Goal: Task Accomplishment & Management: Use online tool/utility

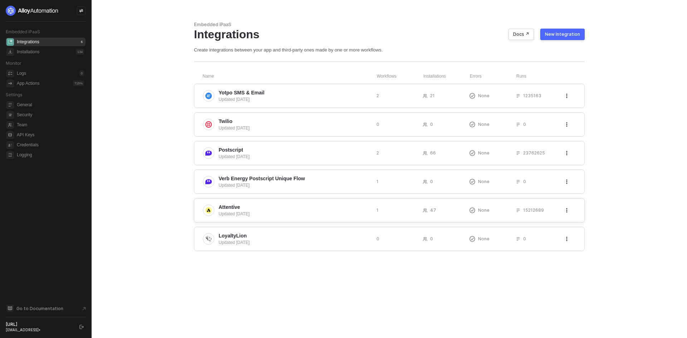
click at [291, 208] on span "Attentive" at bounding box center [295, 207] width 152 height 7
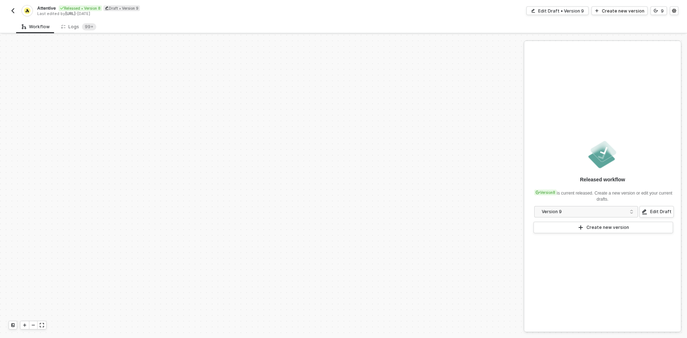
scroll to position [1242, 0]
click at [570, 9] on div "Edit Draft • Version 9" at bounding box center [561, 11] width 46 height 6
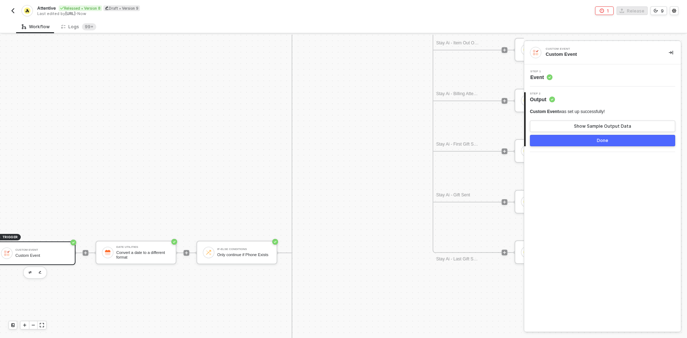
scroll to position [1024, 0]
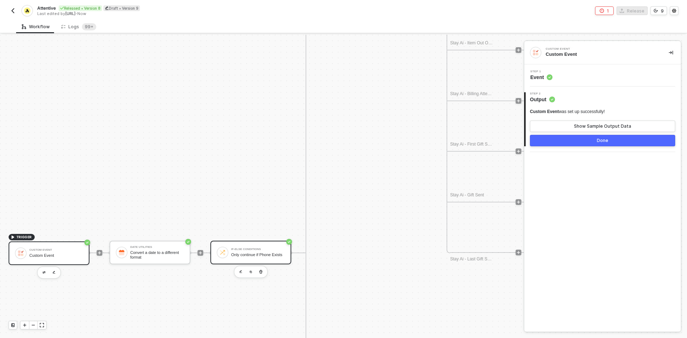
click at [237, 253] on div "Only continue if Phone Exists" at bounding box center [258, 255] width 54 height 5
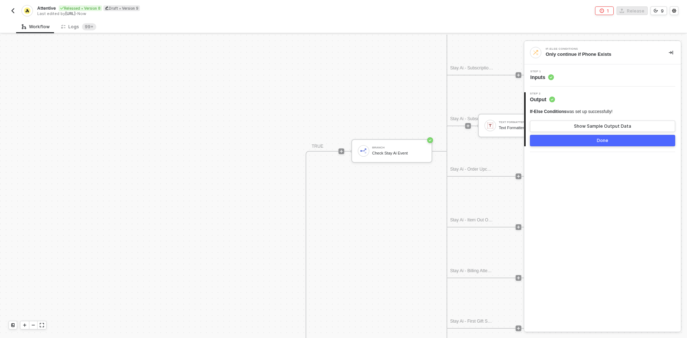
scroll to position [845, 0]
click at [389, 153] on div "Check Stay Ai Event" at bounding box center [399, 155] width 54 height 5
click at [629, 75] on div "Step 1 Inputs" at bounding box center [603, 75] width 155 height 11
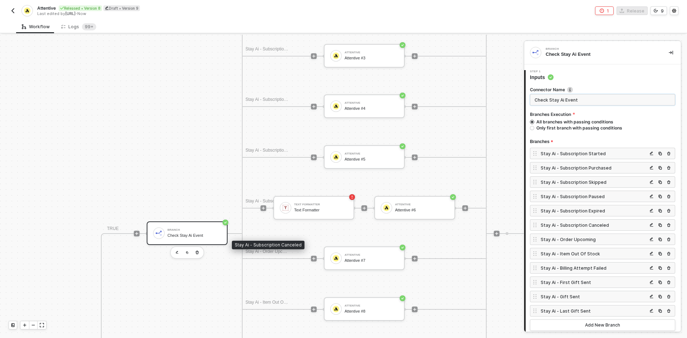
scroll to position [774, 205]
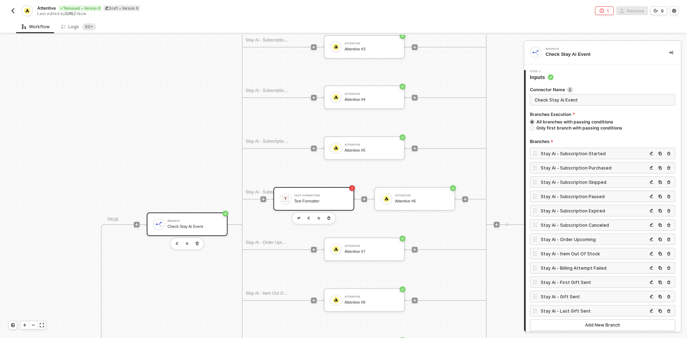
click at [319, 204] on div "Text Formatter Text Formatter" at bounding box center [321, 199] width 54 height 14
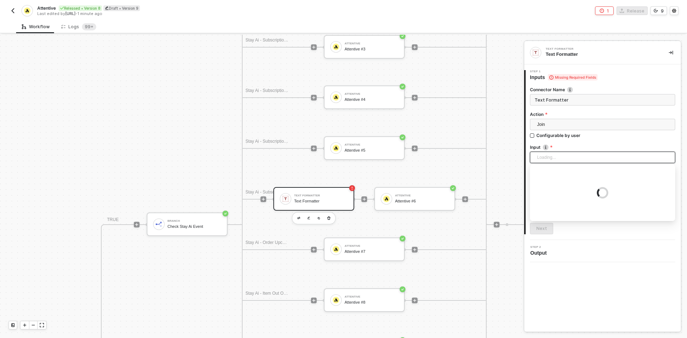
click at [566, 157] on div "Loading..." at bounding box center [602, 157] width 145 height 11
click at [536, 153] on input "search" at bounding box center [602, 157] width 137 height 11
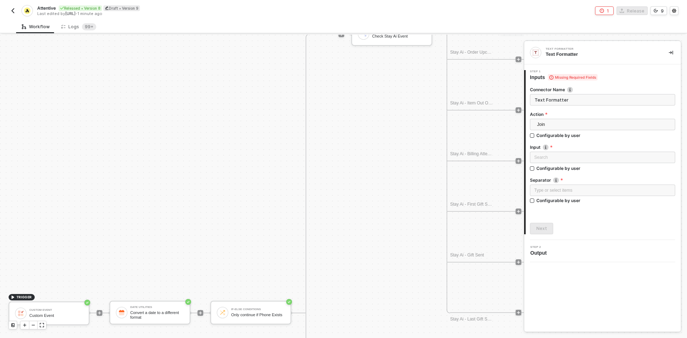
scroll to position [988, 0]
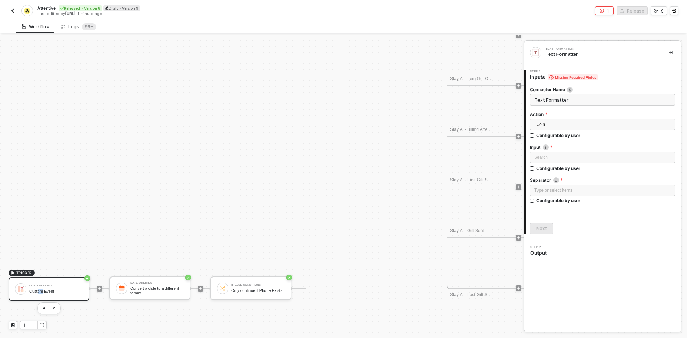
drag, startPoint x: 38, startPoint y: 288, endPoint x: 42, endPoint y: 289, distance: 4.1
click at [42, 289] on div "Custom Event Custom Event" at bounding box center [56, 289] width 54 height 14
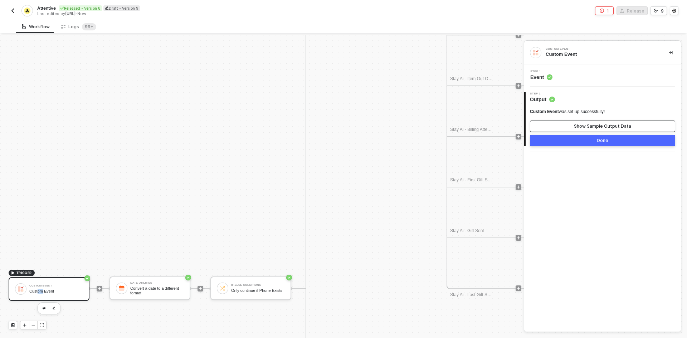
click at [609, 127] on div "Show Sample Output Data" at bounding box center [602, 126] width 57 height 6
click at [432, 319] on div "Refresh Data" at bounding box center [432, 321] width 29 height 6
click at [152, 284] on div at bounding box center [343, 186] width 687 height 303
click at [66, 282] on div "Custom Event Custom Event" at bounding box center [56, 289] width 54 height 14
click at [621, 127] on div "Show Sample Output Data" at bounding box center [602, 126] width 57 height 6
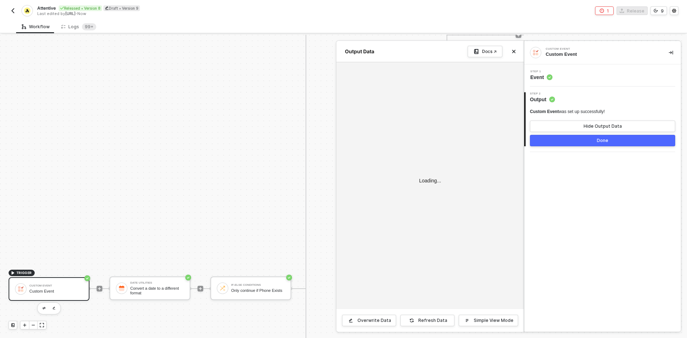
click at [573, 80] on div "Step 1 Event" at bounding box center [603, 75] width 155 height 11
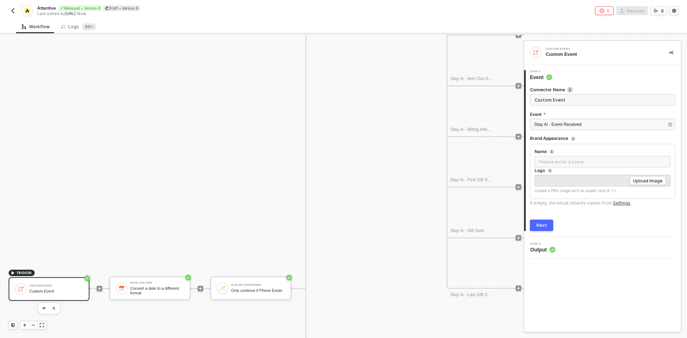
click at [563, 117] on label "Event" at bounding box center [602, 114] width 145 height 6
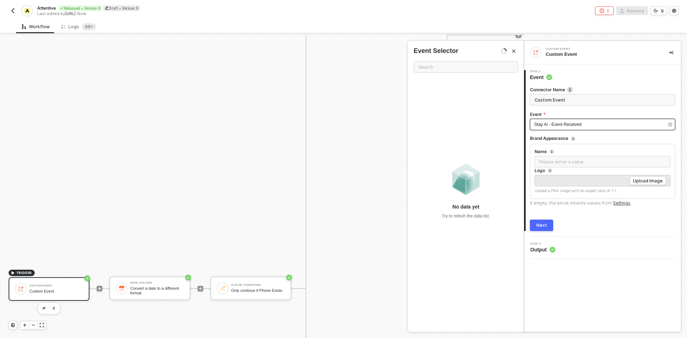
click at [562, 122] on span "Stay Ai - Event Received" at bounding box center [557, 124] width 47 height 5
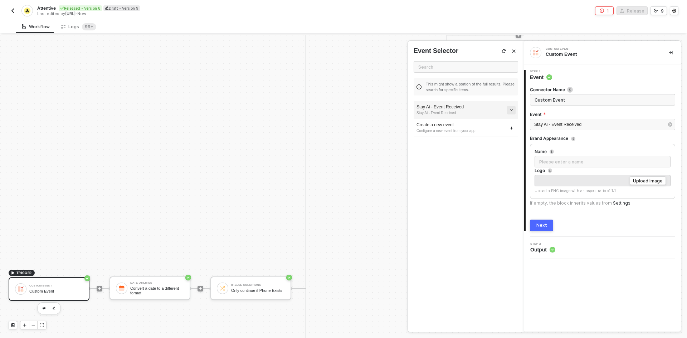
click at [510, 113] on button "button" at bounding box center [511, 110] width 9 height 9
click at [480, 124] on span "Edit" at bounding box center [485, 123] width 47 height 6
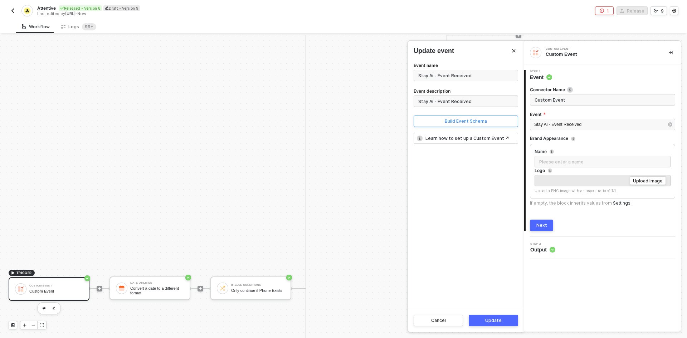
click at [484, 123] on div "Build Event Schema" at bounding box center [466, 121] width 42 height 6
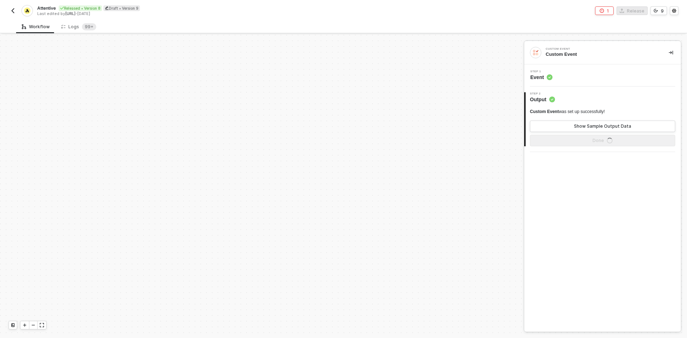
scroll to position [1242, 0]
click at [11, 10] on img "button" at bounding box center [13, 11] width 6 height 6
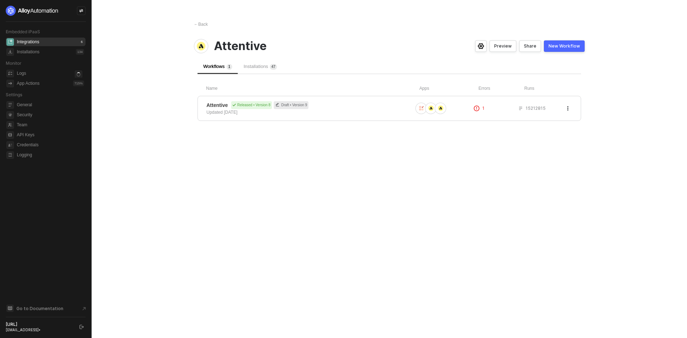
click at [201, 28] on div "← Back Attentive Preview Share New Workflow Workflows 1 Installations 4 7 Name …" at bounding box center [389, 169] width 408 height 338
click at [202, 26] on div "← Back" at bounding box center [201, 24] width 14 height 6
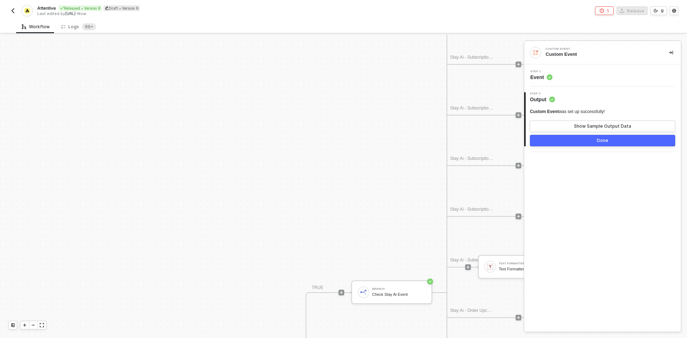
scroll to position [956, 0]
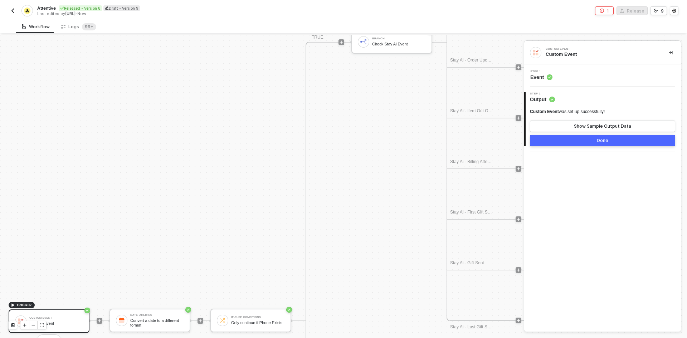
click at [545, 132] on div "Custom Event was set up successfully! Show Sample Output Data Done" at bounding box center [602, 128] width 145 height 38
click at [548, 130] on button "Show Sample Output Data" at bounding box center [602, 126] width 145 height 11
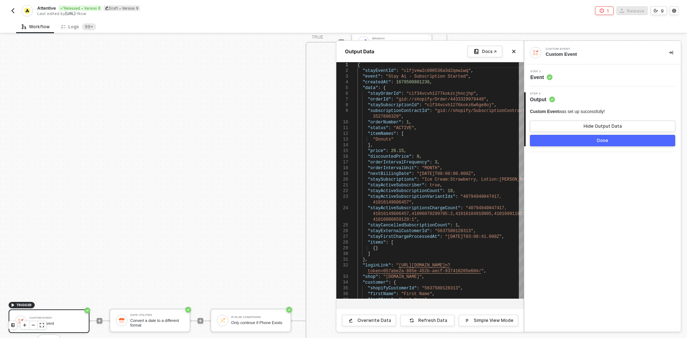
click at [237, 184] on div at bounding box center [343, 186] width 687 height 303
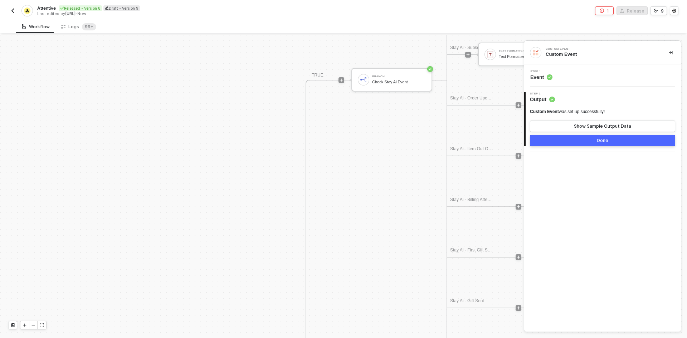
scroll to position [813, 0]
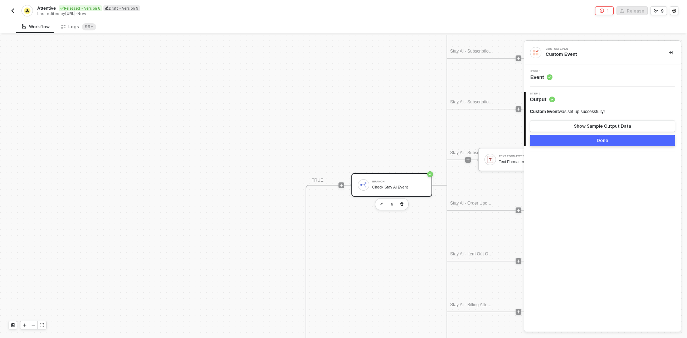
click at [403, 184] on div "Branch Check Stay Ai Event" at bounding box center [399, 185] width 54 height 14
click at [596, 69] on div "Step 1 Inputs" at bounding box center [602, 75] width 157 height 22
click at [501, 155] on div "Text Formatter" at bounding box center [526, 156] width 54 height 3
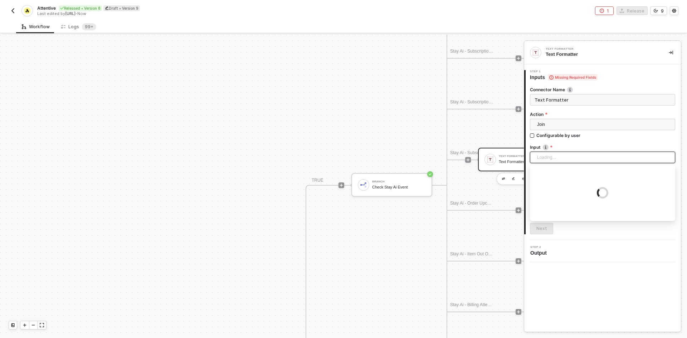
click at [569, 160] on div "Loading..." at bounding box center [602, 157] width 145 height 11
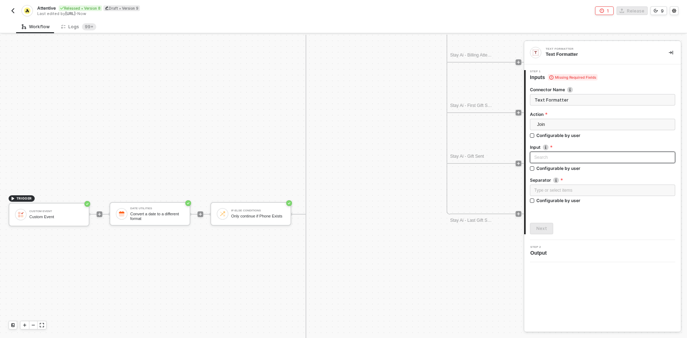
scroll to position [1063, 0]
click at [44, 212] on div "Custom Event" at bounding box center [56, 210] width 54 height 3
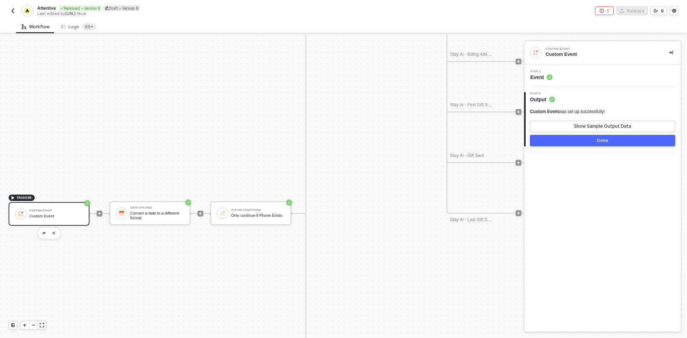
click at [577, 120] on div "Custom Event was set up successfully! Show Sample Output Data" at bounding box center [602, 120] width 145 height 23
click at [575, 125] on button "Show Sample Output Data" at bounding box center [602, 126] width 145 height 11
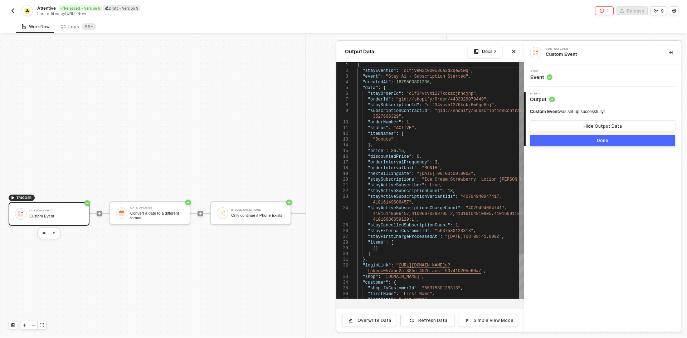
scroll to position [0, 0]
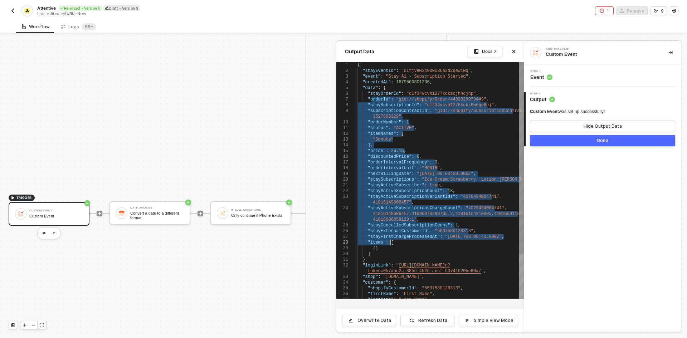
drag, startPoint x: 372, startPoint y: 99, endPoint x: 402, endPoint y: 240, distance: 143.9
click at [435, 317] on button "Refresh Data" at bounding box center [427, 320] width 54 height 11
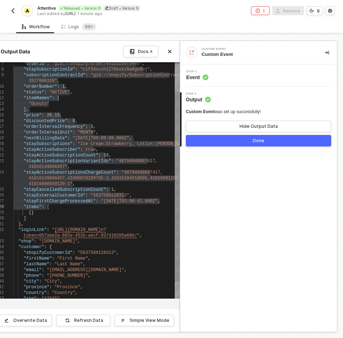
type textarea ""stayFirstChargeProcessedAt": "2023-02-10T03:08:41.000Z", "items": [ {} ] }, "l…"
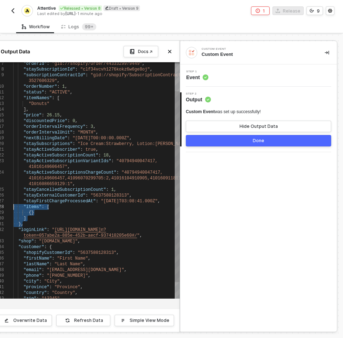
drag, startPoint x: 37, startPoint y: 222, endPoint x: 12, endPoint y: 206, distance: 29.5
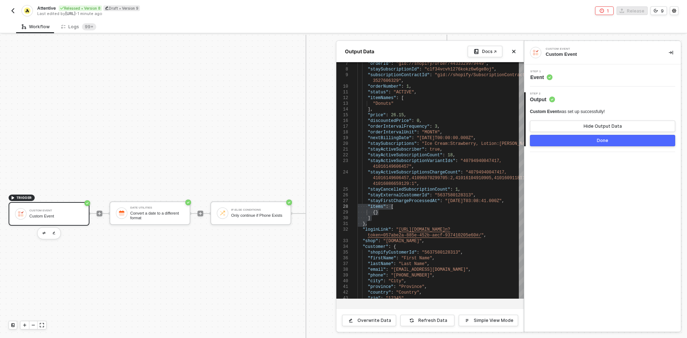
click at [566, 81] on div "Step 1 Event" at bounding box center [602, 75] width 157 height 22
click at [567, 73] on div "Step 1 Event" at bounding box center [603, 75] width 155 height 11
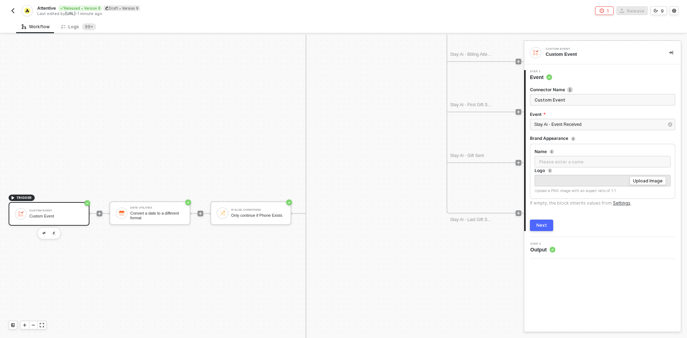
click at [565, 132] on div at bounding box center [602, 133] width 145 height 3
click at [565, 130] on div "Stay Ai - Event Received" at bounding box center [602, 124] width 145 height 11
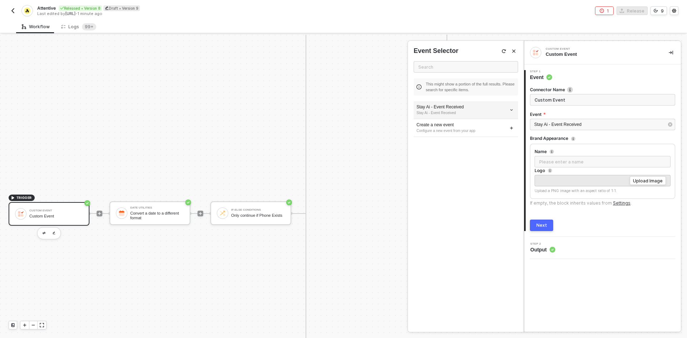
click at [458, 113] on div "Stay Ai - Event Received" at bounding box center [465, 113] width 99 height 6
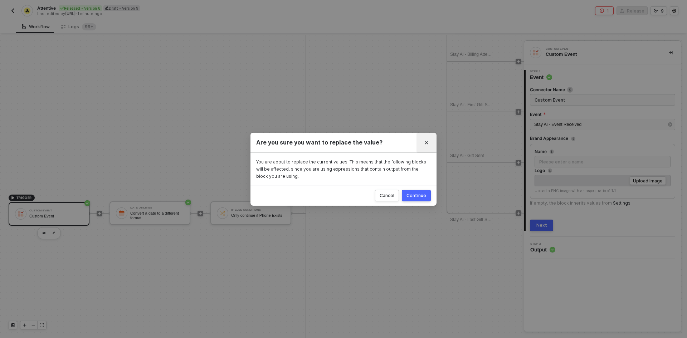
click at [424, 146] on button "Close" at bounding box center [426, 142] width 11 height 11
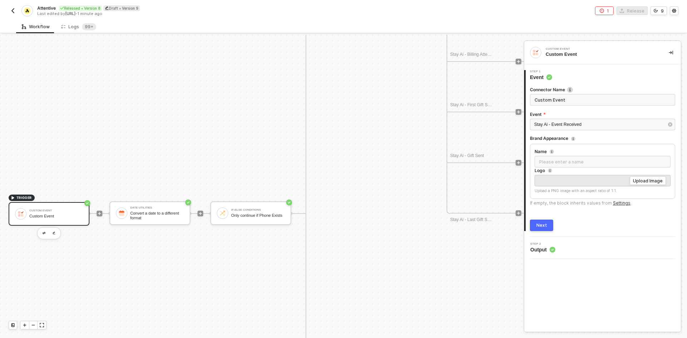
click at [15, 9] on img "button" at bounding box center [13, 11] width 6 height 6
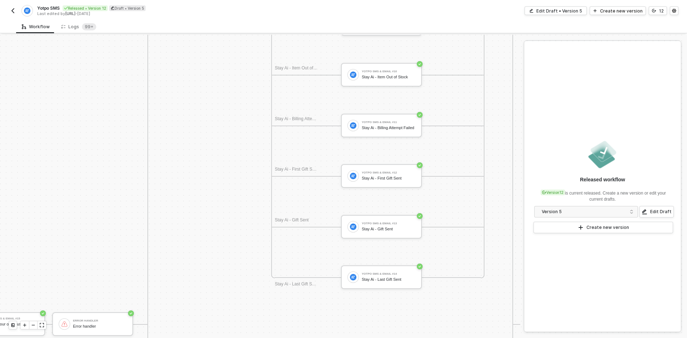
scroll to position [996, 402]
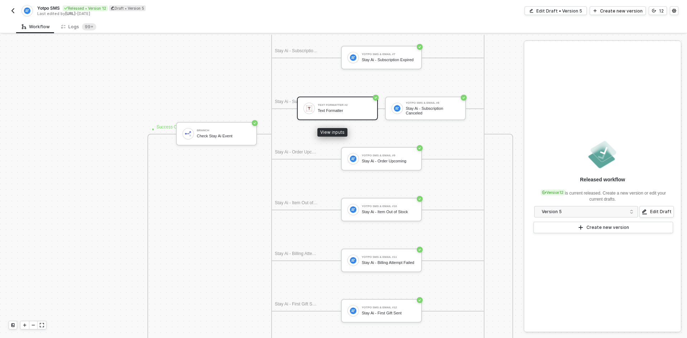
click at [318, 119] on div "Text Formatter #2 Text Formatter" at bounding box center [337, 109] width 81 height 24
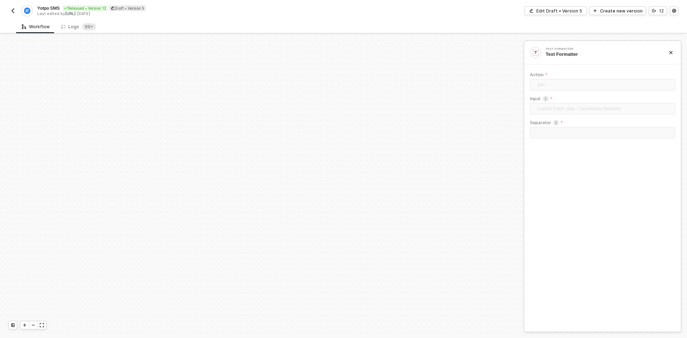
scroll to position [1175, 0]
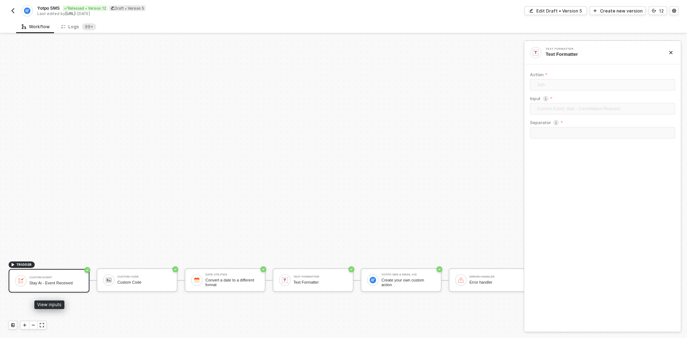
click at [53, 279] on div "Custom Event" at bounding box center [56, 277] width 54 height 3
click at [624, 11] on div "Create new version" at bounding box center [621, 11] width 43 height 6
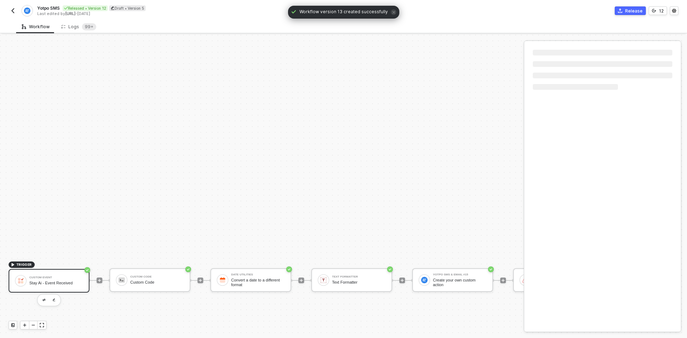
click at [55, 274] on div "Custom Event Stay Ai - Event Received" at bounding box center [56, 281] width 54 height 14
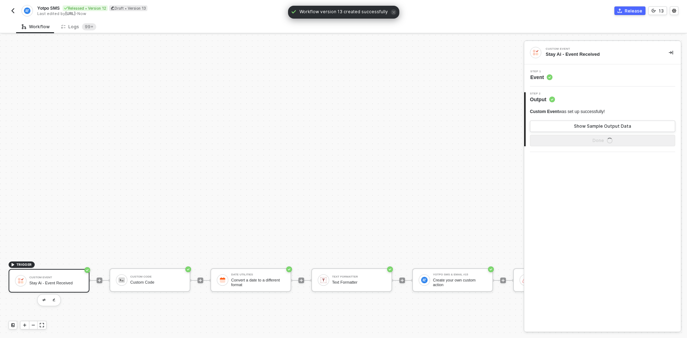
click at [568, 81] on div "Step 1 Event" at bounding box center [602, 75] width 157 height 22
click at [567, 78] on div "Step 1 Event" at bounding box center [603, 75] width 155 height 11
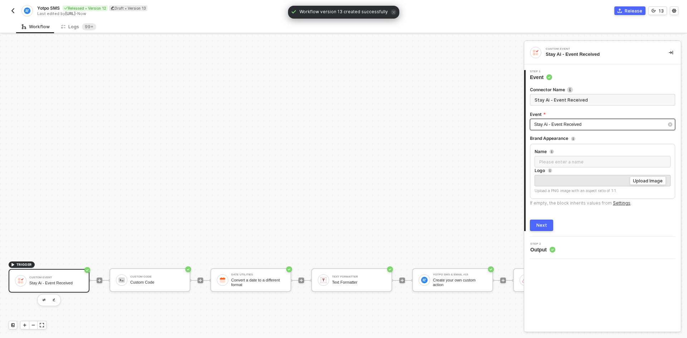
click at [564, 124] on span "Stay Ai - Event Received" at bounding box center [557, 124] width 47 height 5
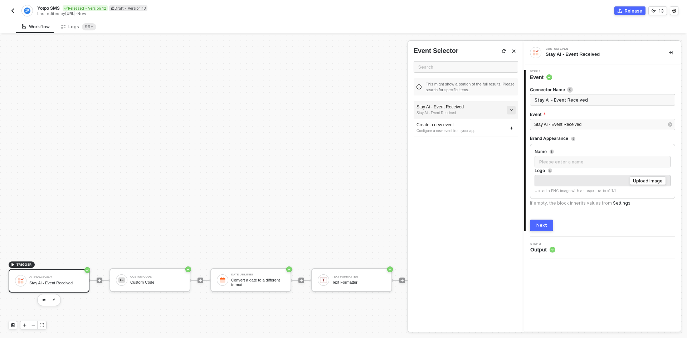
click at [512, 111] on icon "icon-arrow-down-small" at bounding box center [511, 110] width 4 height 4
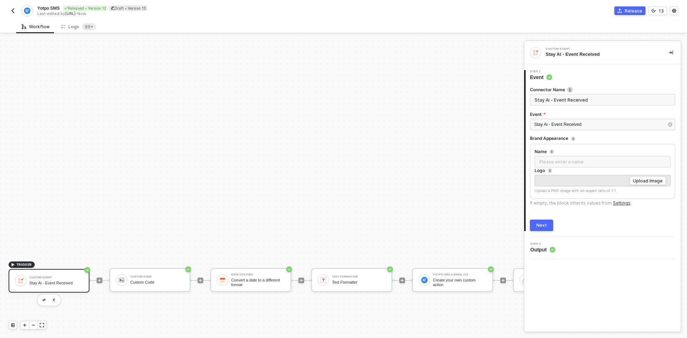
click at [578, 246] on div "Step 2 Output" at bounding box center [603, 247] width 155 height 11
click at [555, 224] on div "Next" at bounding box center [602, 225] width 145 height 11
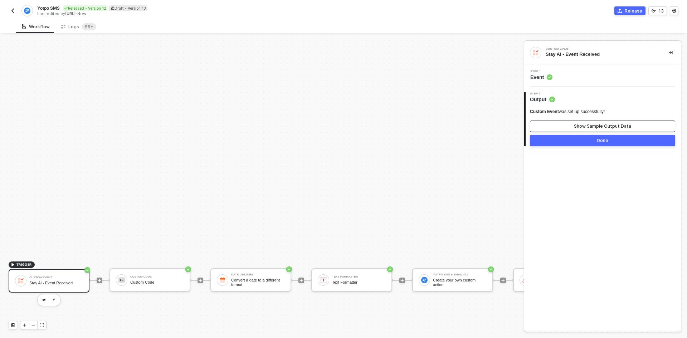
click at [573, 124] on button "Show Sample Output Data" at bounding box center [602, 126] width 145 height 11
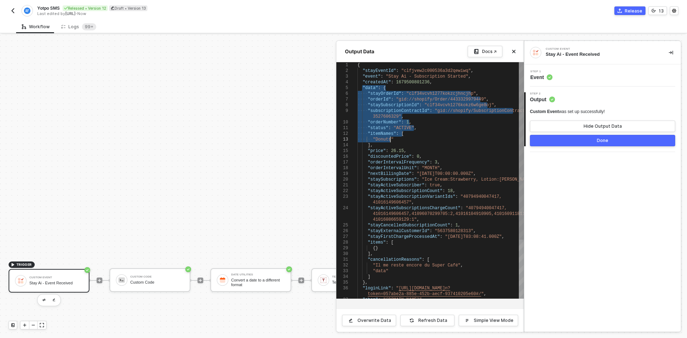
drag, startPoint x: 362, startPoint y: 88, endPoint x: 394, endPoint y: 141, distance: 62.1
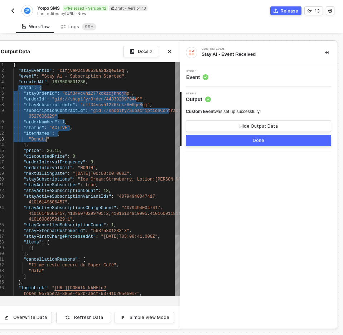
type textarea ""stayFirstChargeProcessedAt": "2023-02-10T03:08:41.000Z", "items": [ {} ], "can…"
click at [45, 253] on div "]," at bounding box center [96, 254] width 166 height 6
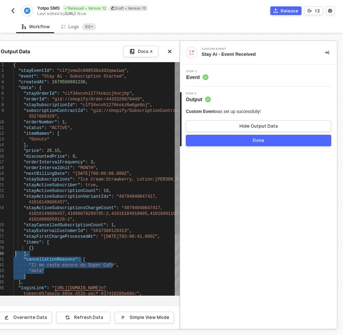
drag, startPoint x: 53, startPoint y: 278, endPoint x: 15, endPoint y: 254, distance: 44.5
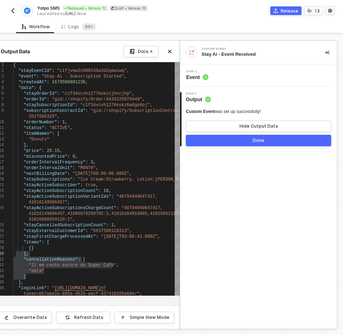
click at [272, 250] on div "Custom Event Stay Ai - Event Received Step 1 Event 2 Step 2 Output Custom Event…" at bounding box center [258, 185] width 157 height 288
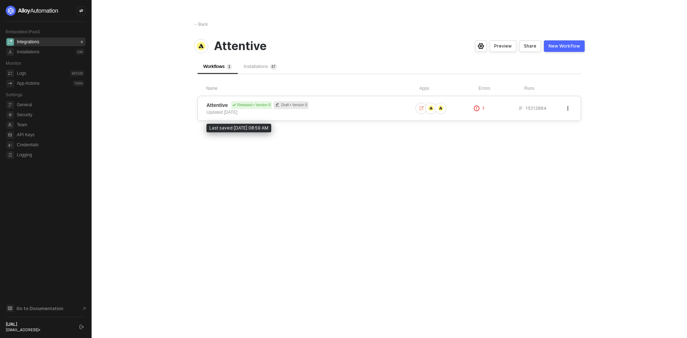
click at [224, 109] on div "Updated [DATE]" at bounding box center [221, 112] width 31 height 6
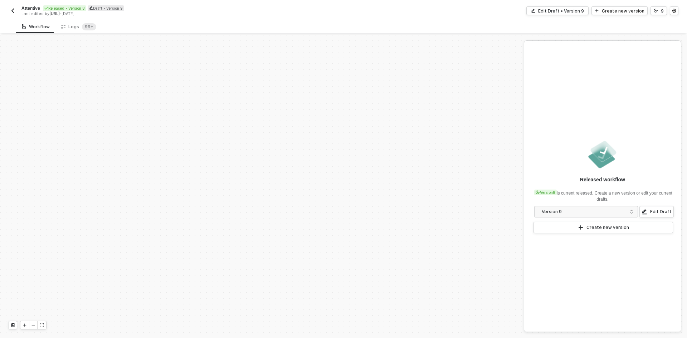
scroll to position [1242, 0]
click at [608, 11] on div "Create new version" at bounding box center [623, 11] width 43 height 6
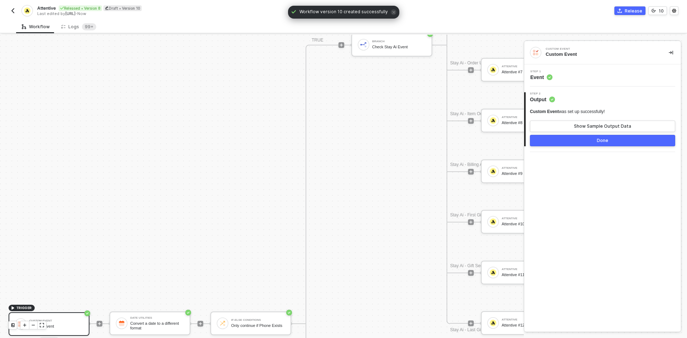
scroll to position [1028, 0]
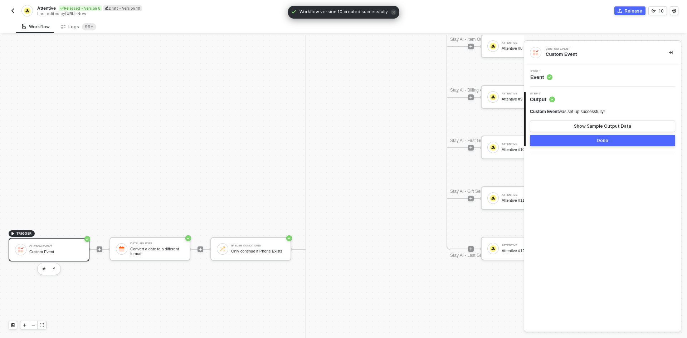
click at [58, 242] on div "Custom Event Custom Event" at bounding box center [49, 250] width 81 height 24
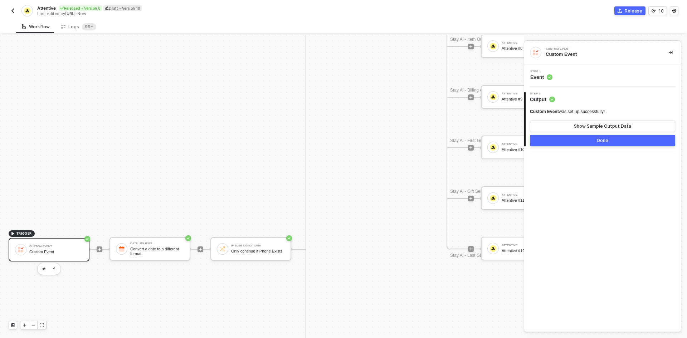
click at [605, 78] on div "Step 1 Event" at bounding box center [603, 75] width 155 height 11
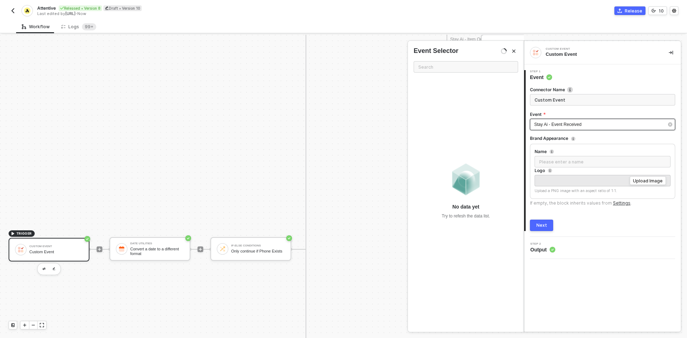
click at [543, 119] on div "Stay Ai - Event Received" at bounding box center [602, 124] width 145 height 11
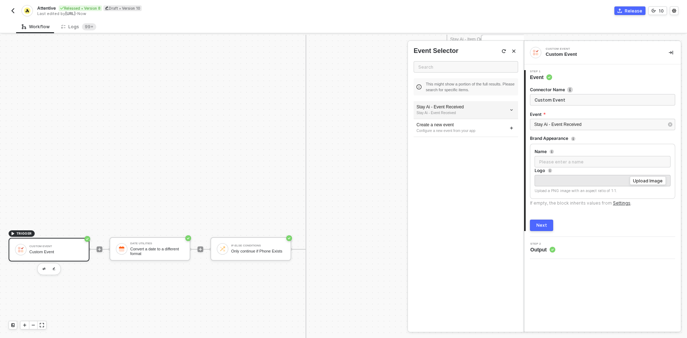
click at [472, 109] on div "Stay Ai - Event Received" at bounding box center [465, 107] width 99 height 6
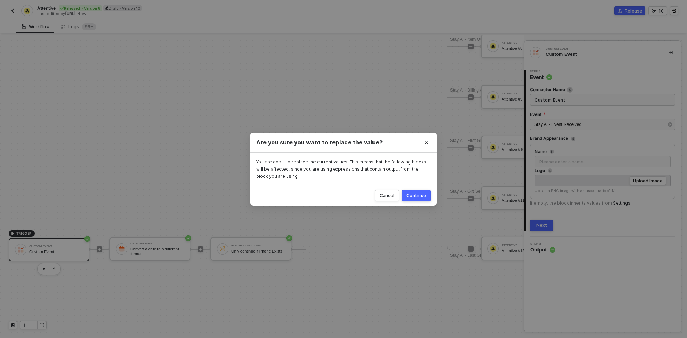
click at [410, 196] on div "Continue" at bounding box center [416, 196] width 20 height 6
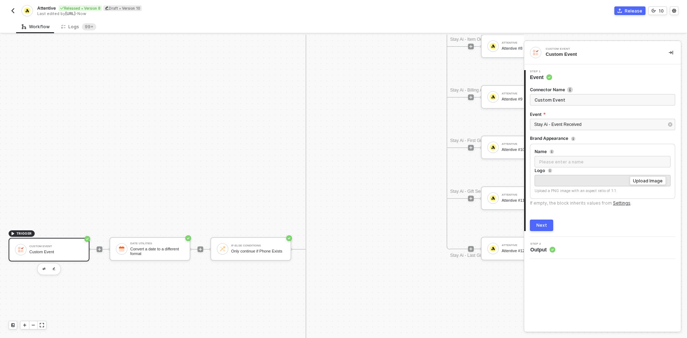
click at [543, 227] on div "Next" at bounding box center [541, 225] width 11 height 6
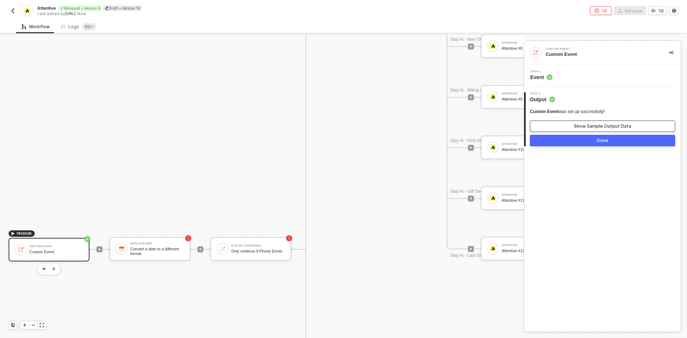
click at [558, 126] on button "Show Sample Output Data" at bounding box center [602, 126] width 145 height 11
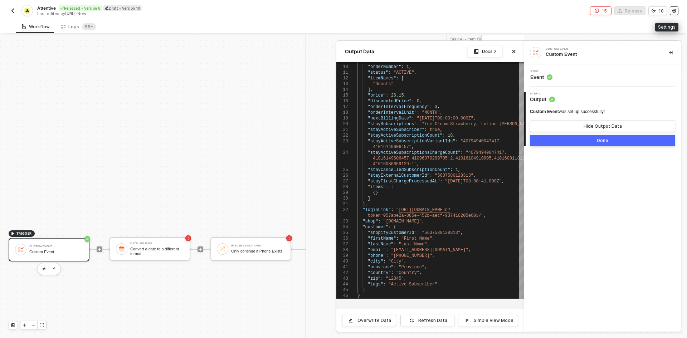
click at [675, 14] on button "button" at bounding box center [674, 10] width 9 height 9
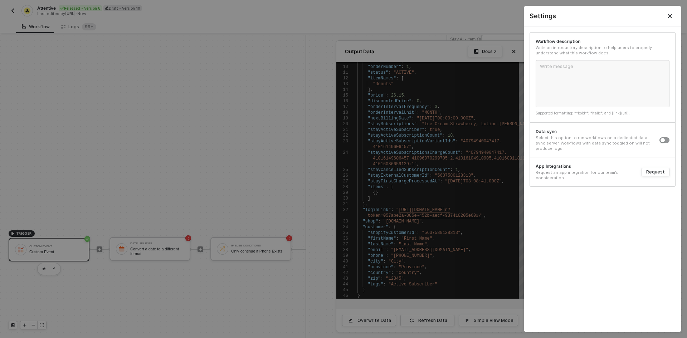
click at [666, 20] on button "Close" at bounding box center [669, 16] width 9 height 9
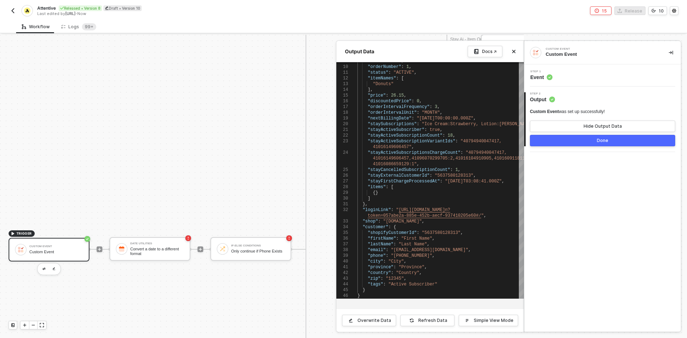
click at [658, 19] on div "Attentive Released • Version 8 Draft • Version 10 Last edited by Stay.Ai - Now …" at bounding box center [344, 10] width 670 height 20
click at [657, 14] on button "10" at bounding box center [657, 10] width 19 height 9
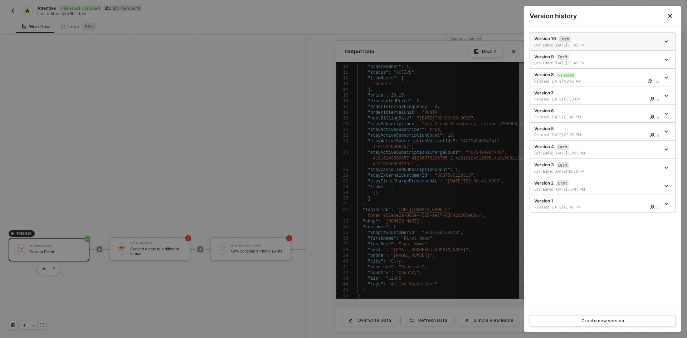
click at [666, 43] on icon "icon-arrow-down" at bounding box center [666, 42] width 4 height 4
click at [639, 85] on li "Delete" at bounding box center [641, 81] width 56 height 14
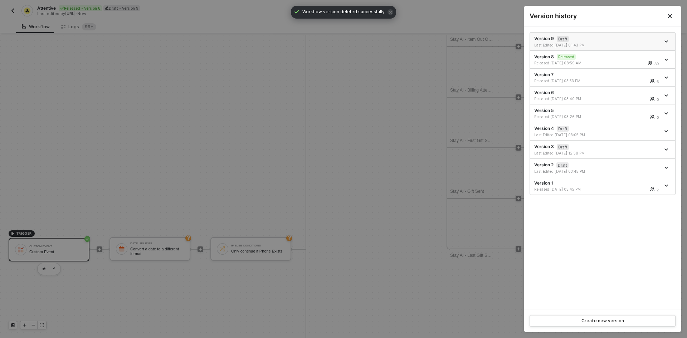
click at [606, 40] on div "Version 9 Draft Last Edited 09/15/2025 01:43 PM" at bounding box center [597, 41] width 126 height 12
click at [669, 16] on icon "Close" at bounding box center [670, 16] width 6 height 6
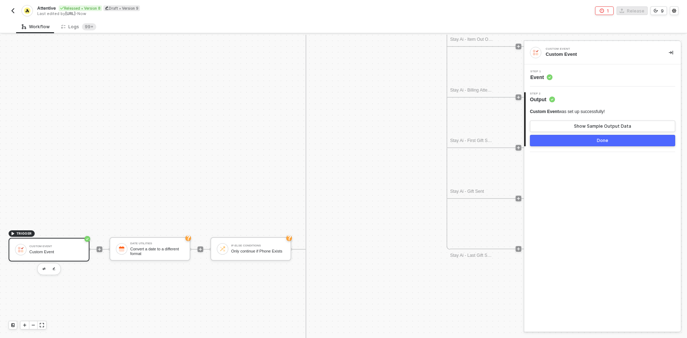
click at [12, 10] on img "button" at bounding box center [13, 11] width 6 height 6
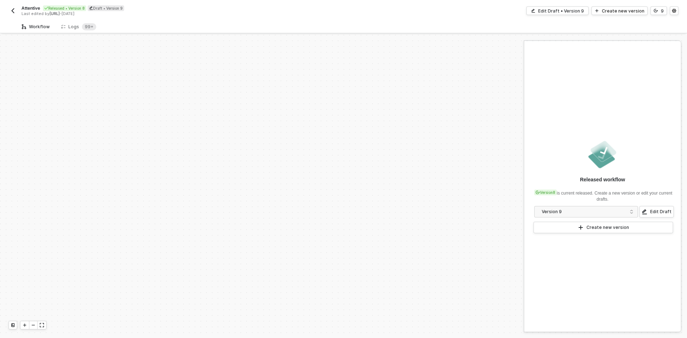
scroll to position [1242, 0]
click at [568, 11] on div "Edit Draft • Version 9" at bounding box center [561, 11] width 46 height 6
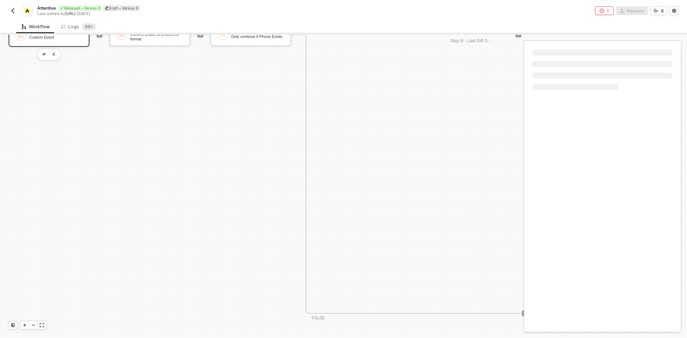
scroll to position [1099, 0]
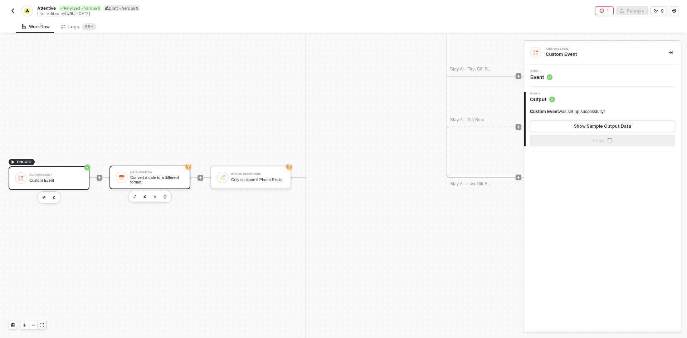
click at [179, 185] on div "Date Utilities Convert a date to a different format" at bounding box center [149, 178] width 81 height 24
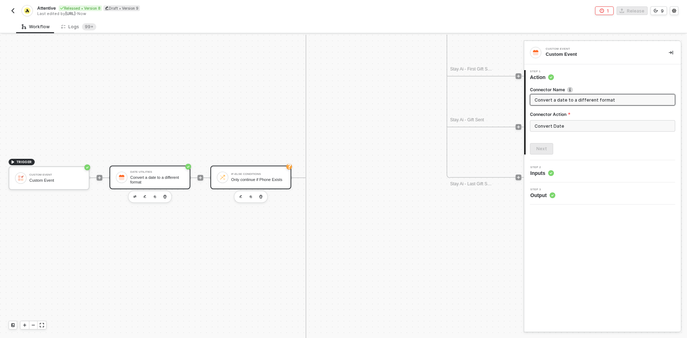
click at [241, 182] on div "Only continue if Phone Exists" at bounding box center [258, 179] width 54 height 5
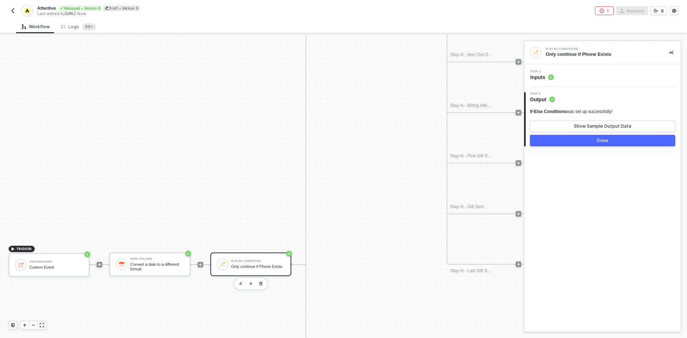
scroll to position [920, 0]
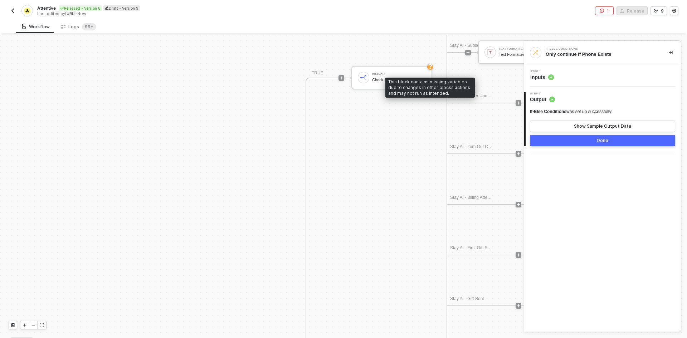
click at [411, 80] on div "This block contains missing variables due to changes in other blocks actions an…" at bounding box center [429, 88] width 89 height 20
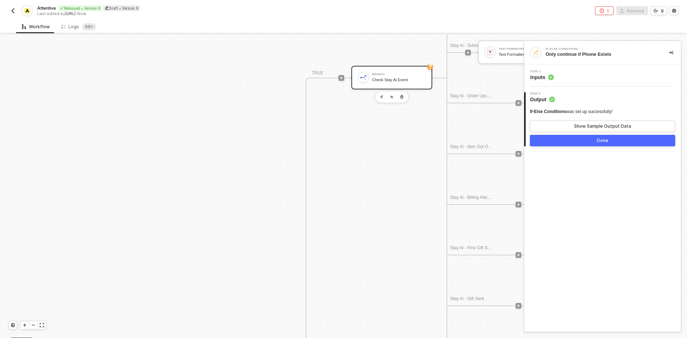
click at [392, 73] on div "Branch" at bounding box center [399, 74] width 54 height 3
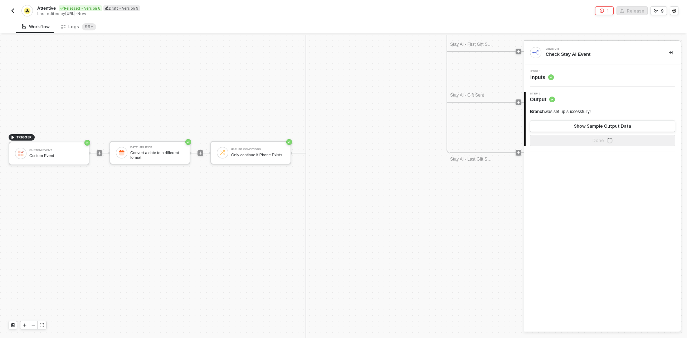
scroll to position [1135, 0]
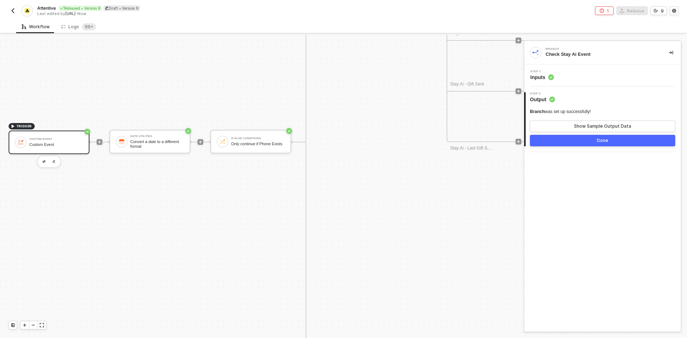
click at [50, 145] on div "Custom Event" at bounding box center [56, 144] width 54 height 5
click at [578, 127] on div "Show Sample Output Data" at bounding box center [602, 126] width 57 height 6
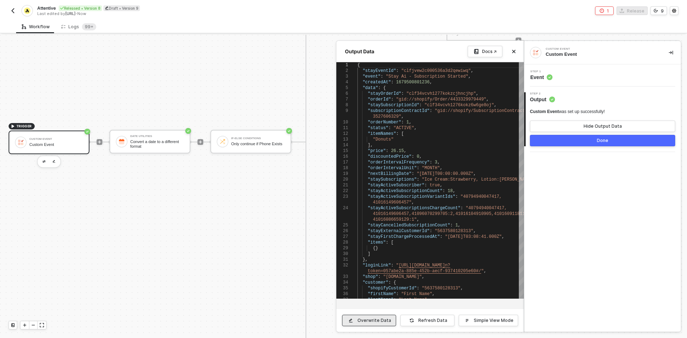
click at [383, 321] on div "Overwrite Data" at bounding box center [374, 321] width 34 height 6
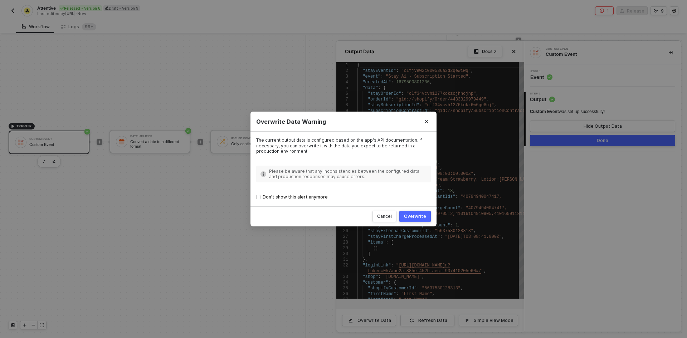
click at [409, 220] on button "Overwrite" at bounding box center [414, 216] width 31 height 11
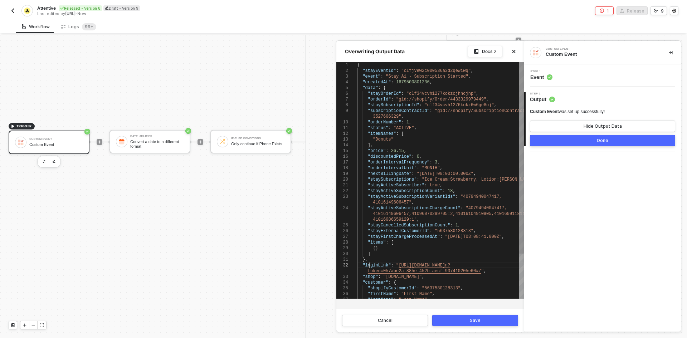
scroll to position [0, 0]
drag, startPoint x: 370, startPoint y: 263, endPoint x: 325, endPoint y: 240, distance: 50.2
paste textarea ", "cancellationReasons": [ "Il me reste encore du Super Café", "data" ] },ginLi…"
drag, startPoint x: 368, startPoint y: 260, endPoint x: 346, endPoint y: 241, distance: 29.1
paste textarea ", "cancellationReasons": [ "Il me reste encore du Super Café", "data" ] }, "log…"
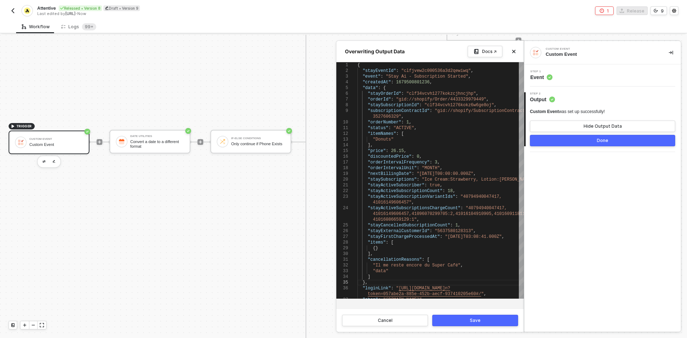
click at [458, 323] on button "Save" at bounding box center [475, 320] width 86 height 11
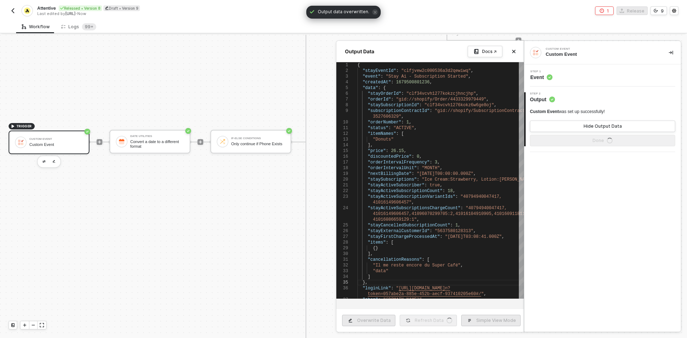
type textarea "{ "stayEventId": "clfjvew2c000536a3d2qewiwq", "event": "Stay Ai - Subscription …"
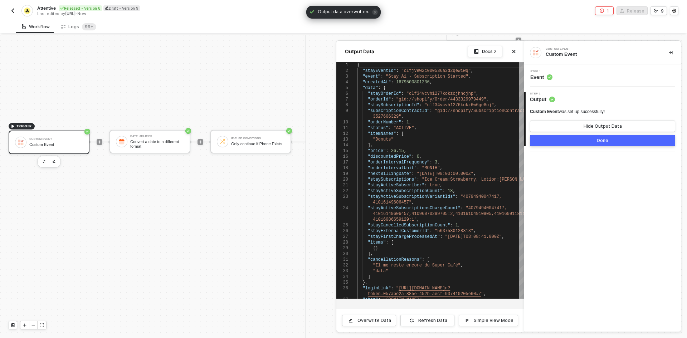
click at [579, 144] on button "Done" at bounding box center [602, 140] width 145 height 11
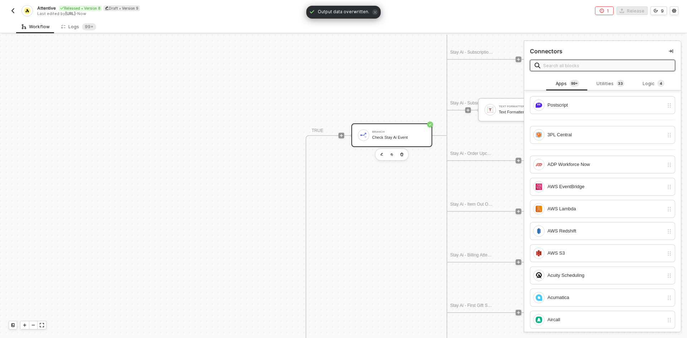
scroll to position [777, 0]
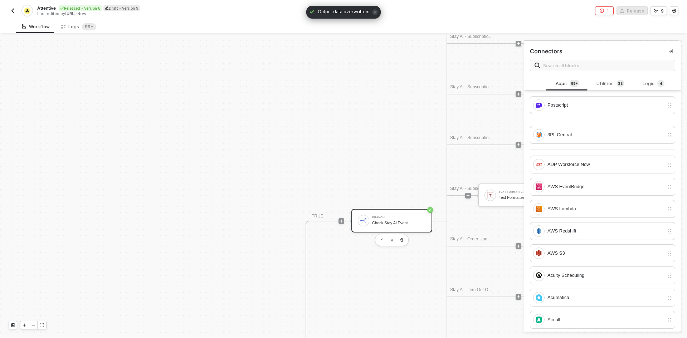
click at [401, 226] on div "Branch Check Stay Ai Event" at bounding box center [399, 221] width 54 height 14
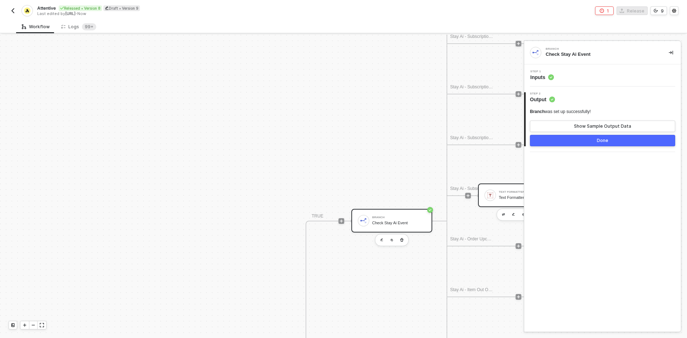
click at [485, 195] on div at bounding box center [489, 195] width 11 height 11
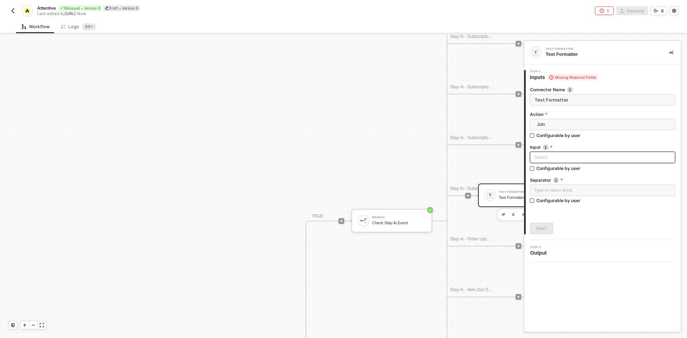
click at [588, 157] on div "Search" at bounding box center [602, 157] width 145 height 11
click at [593, 176] on div "Custom Event: data - Cancellation Reasons" at bounding box center [602, 171] width 142 height 11
drag, startPoint x: 591, startPoint y: 182, endPoint x: 591, endPoint y: 187, distance: 5.0
click at [591, 184] on div "Separator" at bounding box center [602, 181] width 145 height 8
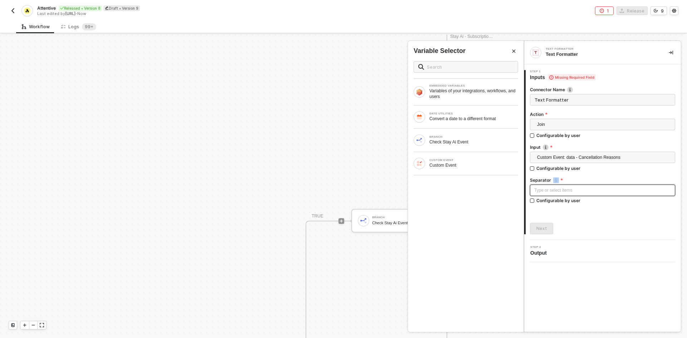
click at [591, 190] on div "Type or select items ﻿" at bounding box center [602, 190] width 137 height 7
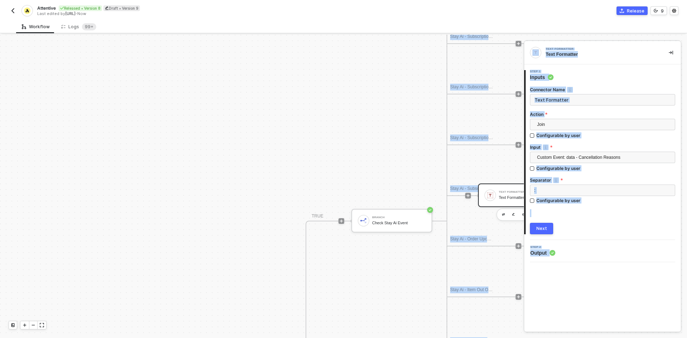
click at [543, 226] on div "Next" at bounding box center [541, 229] width 11 height 6
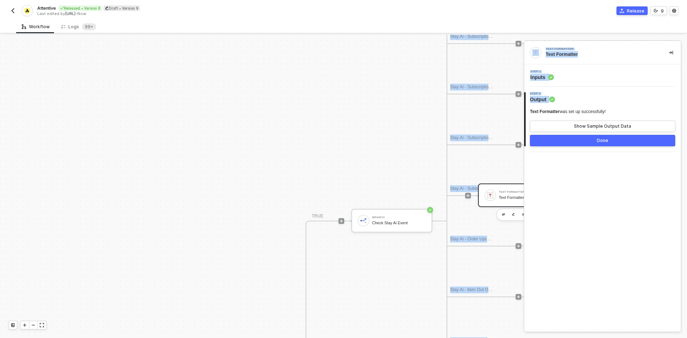
click at [611, 140] on button "Done" at bounding box center [602, 140] width 145 height 11
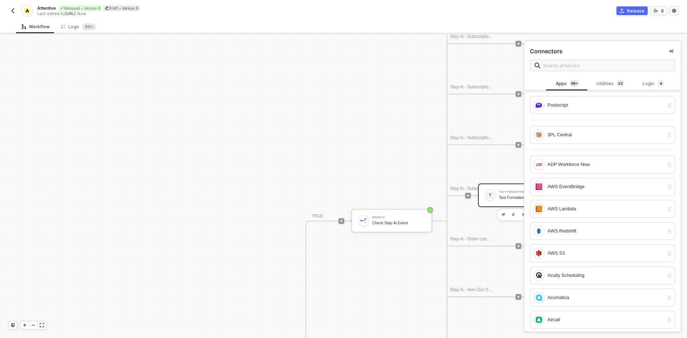
click at [512, 192] on div "Text Formatter" at bounding box center [526, 192] width 54 height 3
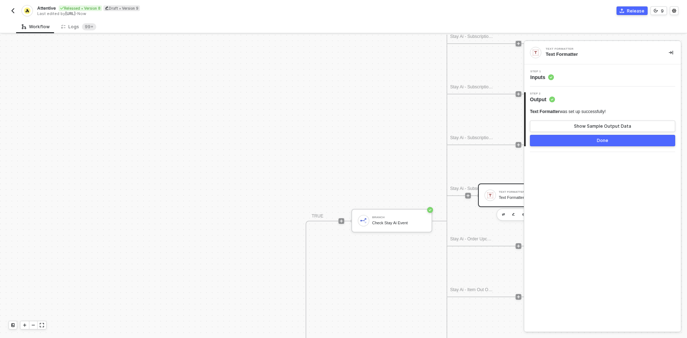
click at [594, 79] on div "Step 1 Inputs" at bounding box center [603, 75] width 155 height 11
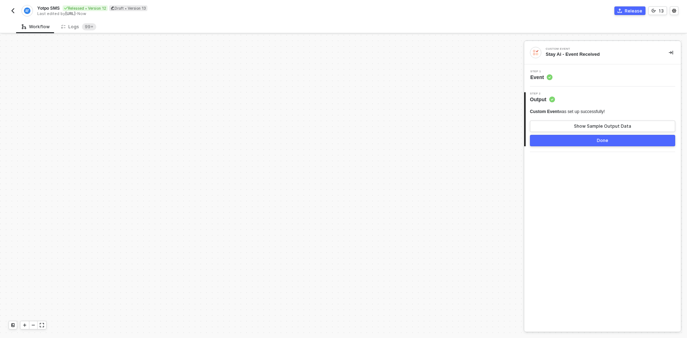
scroll to position [961, 0]
click at [342, 128] on button "Show Sample Output Data" at bounding box center [602, 126] width 145 height 11
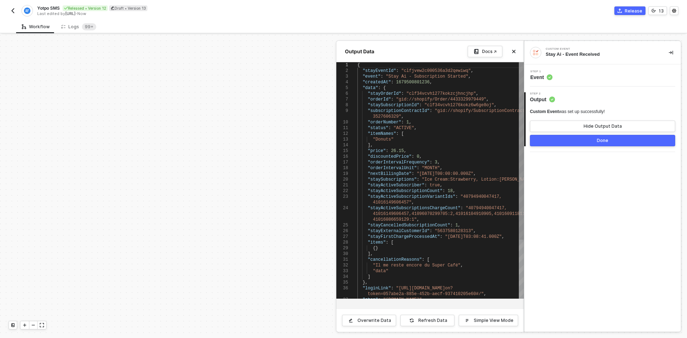
type textarea ""stayFirstChargeProcessedAt": "[DATE]T03:08:41.000Z", "items": [ {} ], "cancell…"
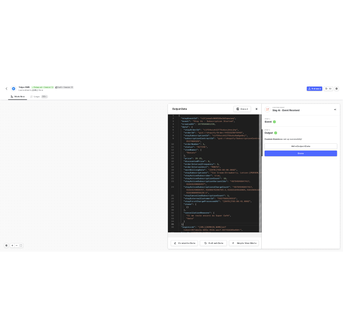
scroll to position [0, 0]
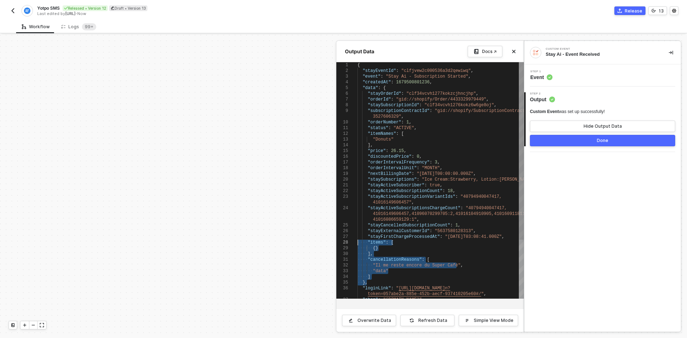
drag, startPoint x: 373, startPoint y: 280, endPoint x: 351, endPoint y: 243, distance: 42.5
